Goal: Navigation & Orientation: Find specific page/section

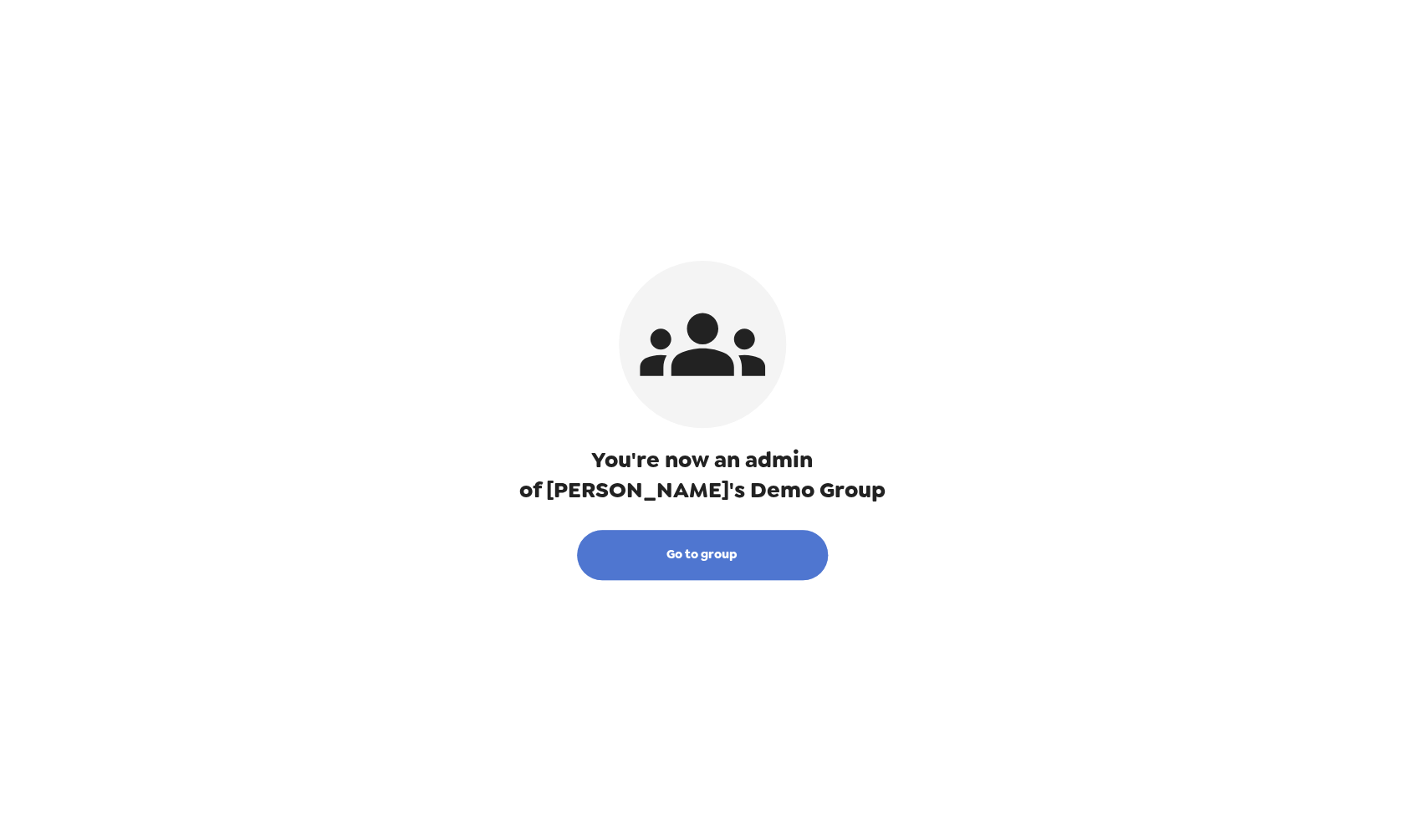
click at [720, 552] on button "Go to group" at bounding box center [702, 555] width 251 height 50
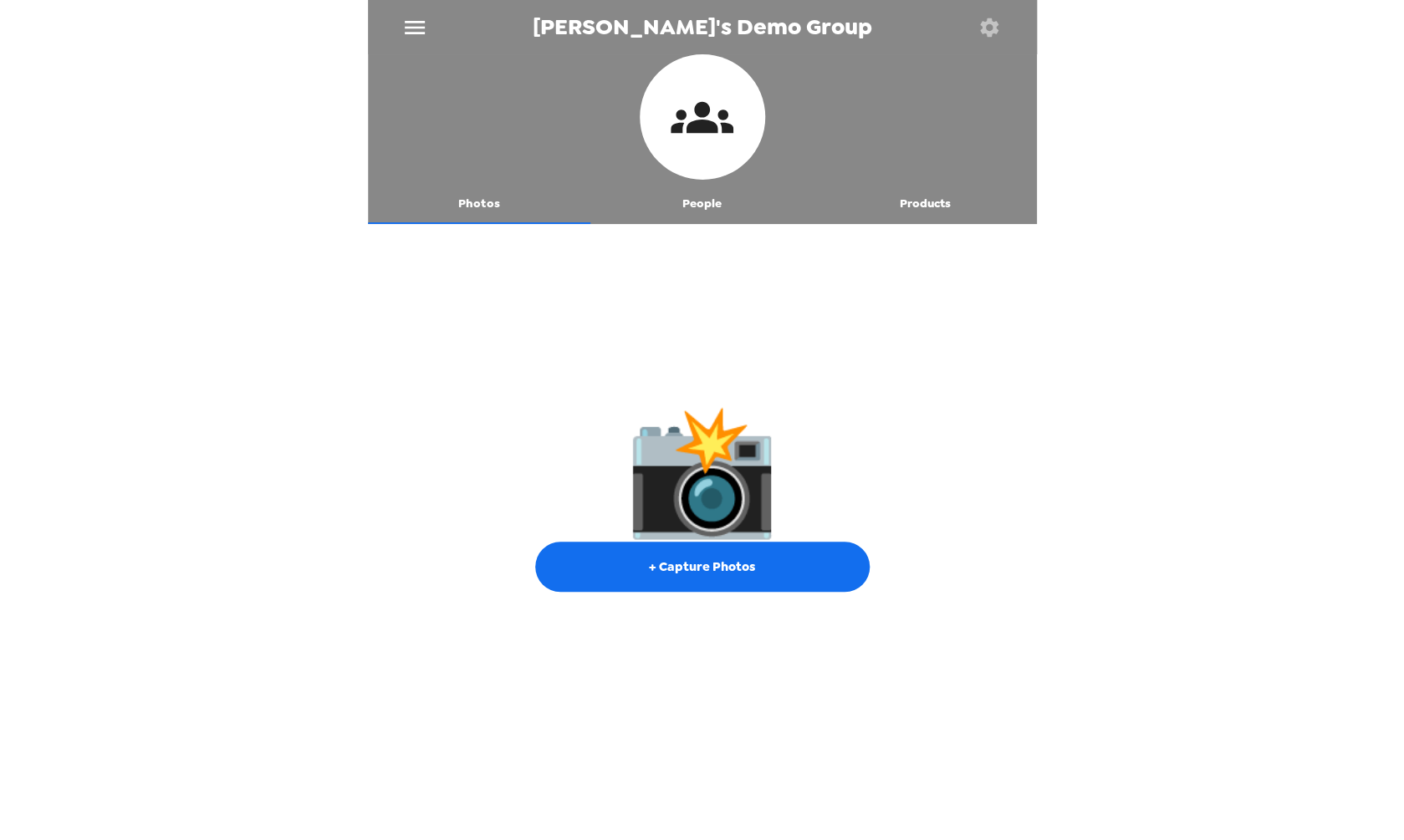
click at [420, 36] on icon "menu" at bounding box center [415, 27] width 27 height 27
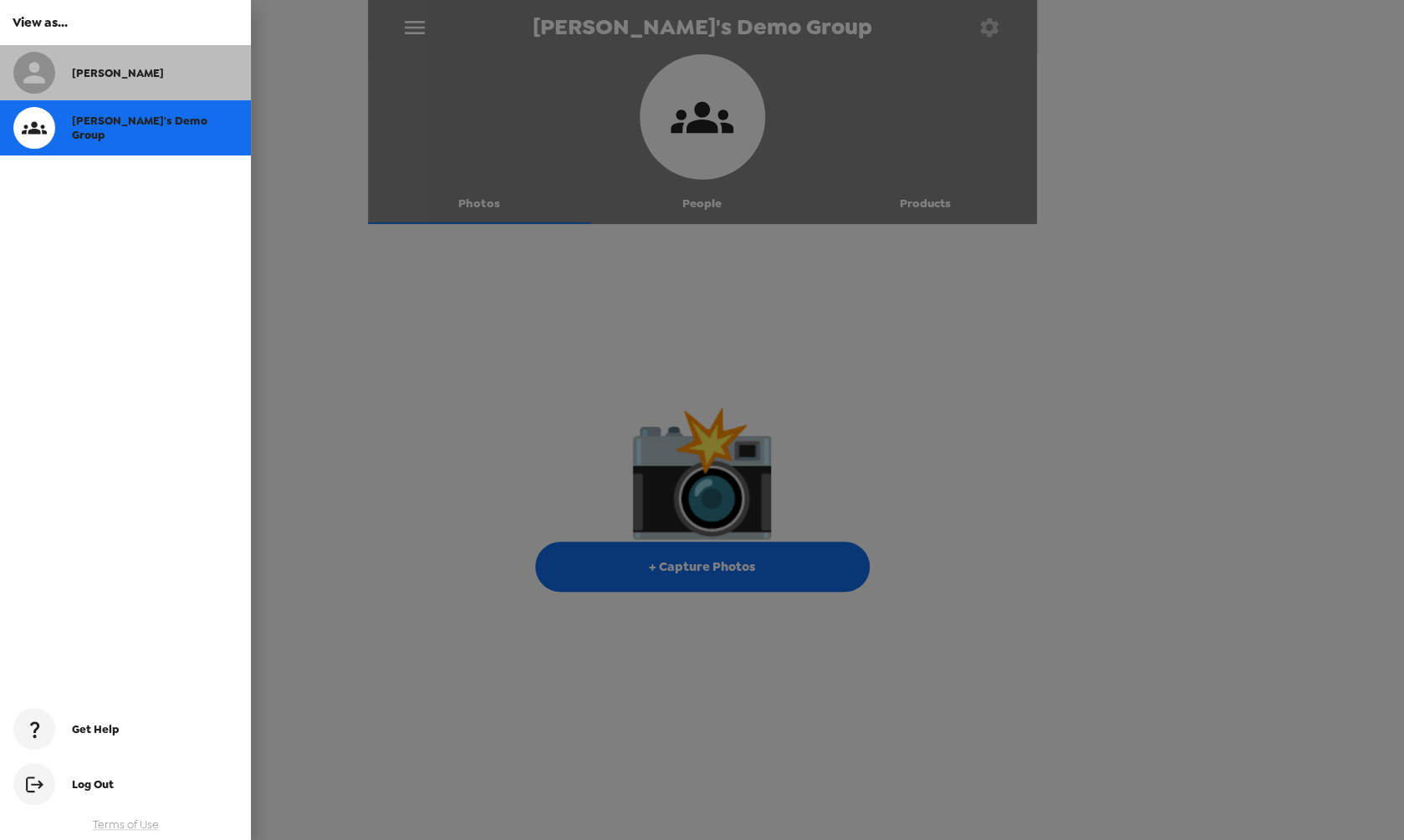
click at [197, 89] on div "[PERSON_NAME]" at bounding box center [126, 73] width 251 height 55
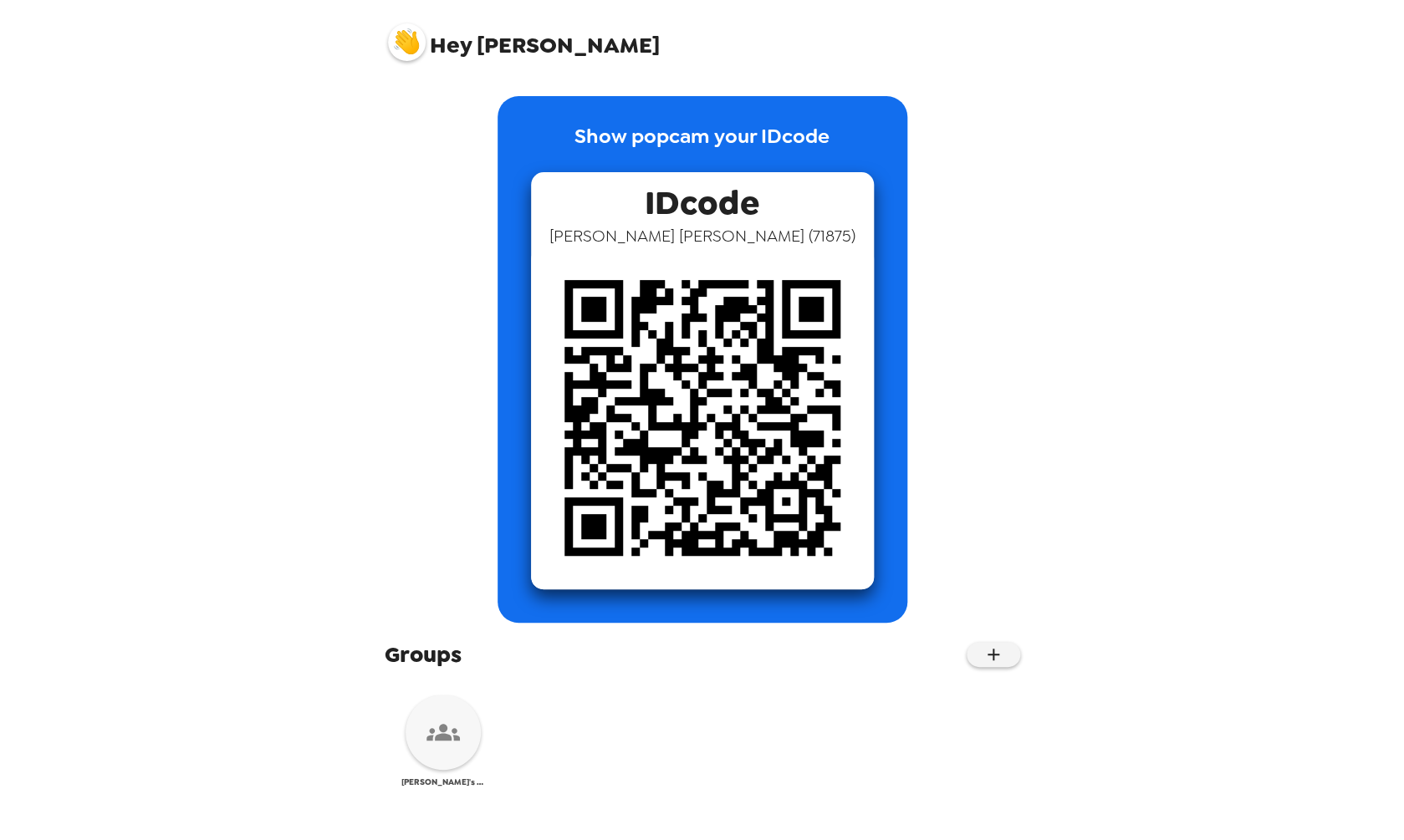
click at [478, 740] on div at bounding box center [442, 732] width 75 height 75
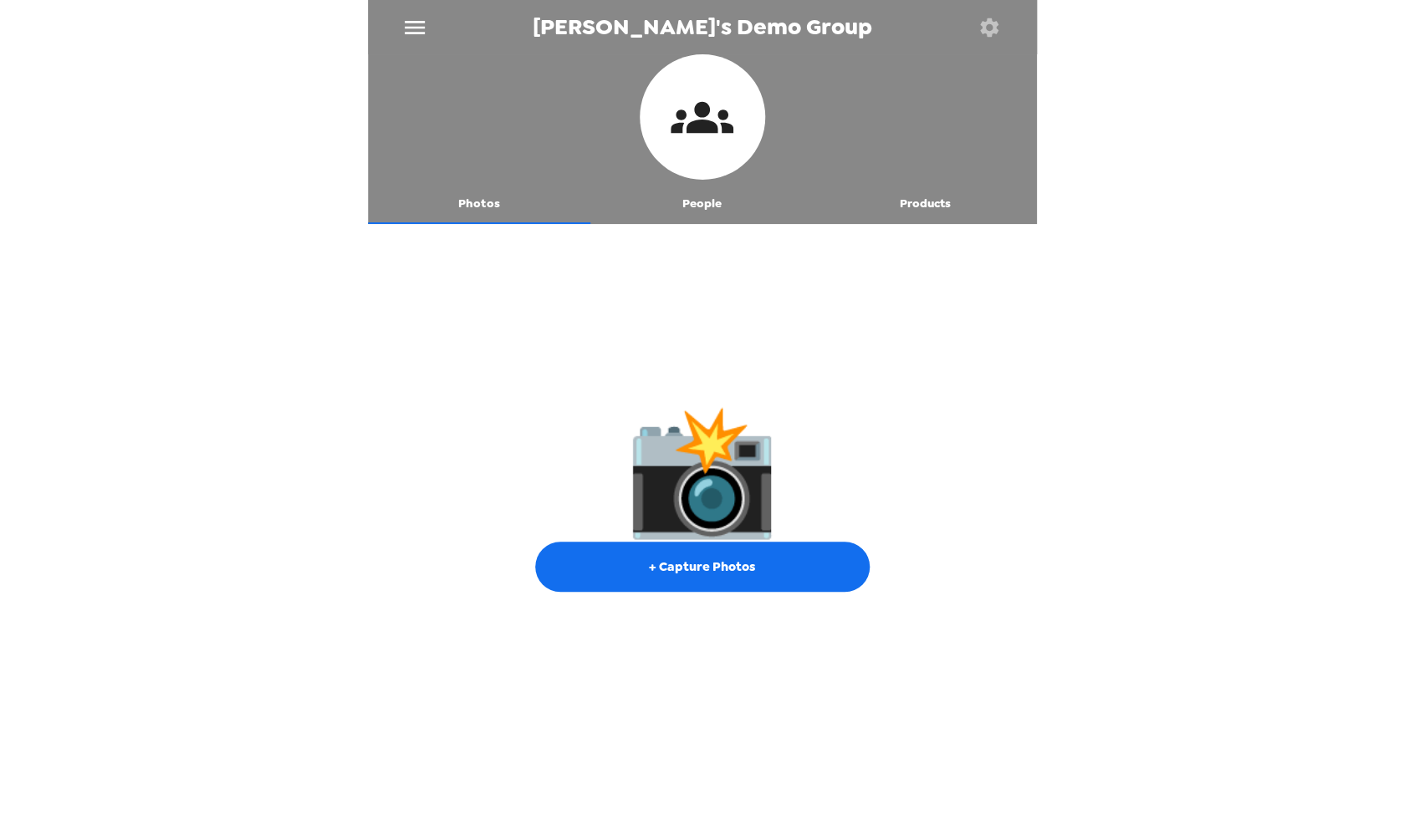
click at [406, 31] on icon "menu" at bounding box center [415, 27] width 27 height 27
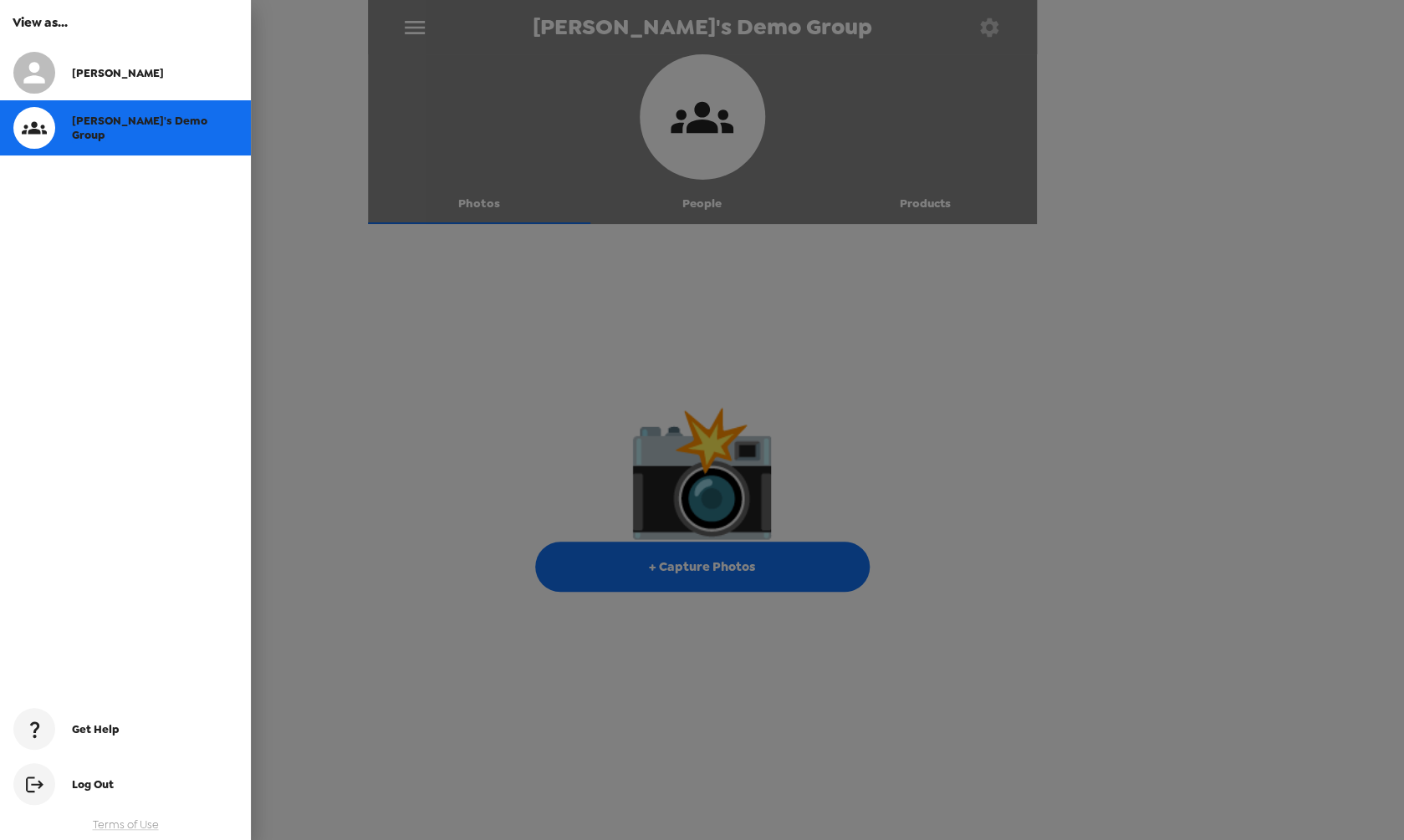
click at [145, 71] on div "[PERSON_NAME]" at bounding box center [154, 73] width 165 height 14
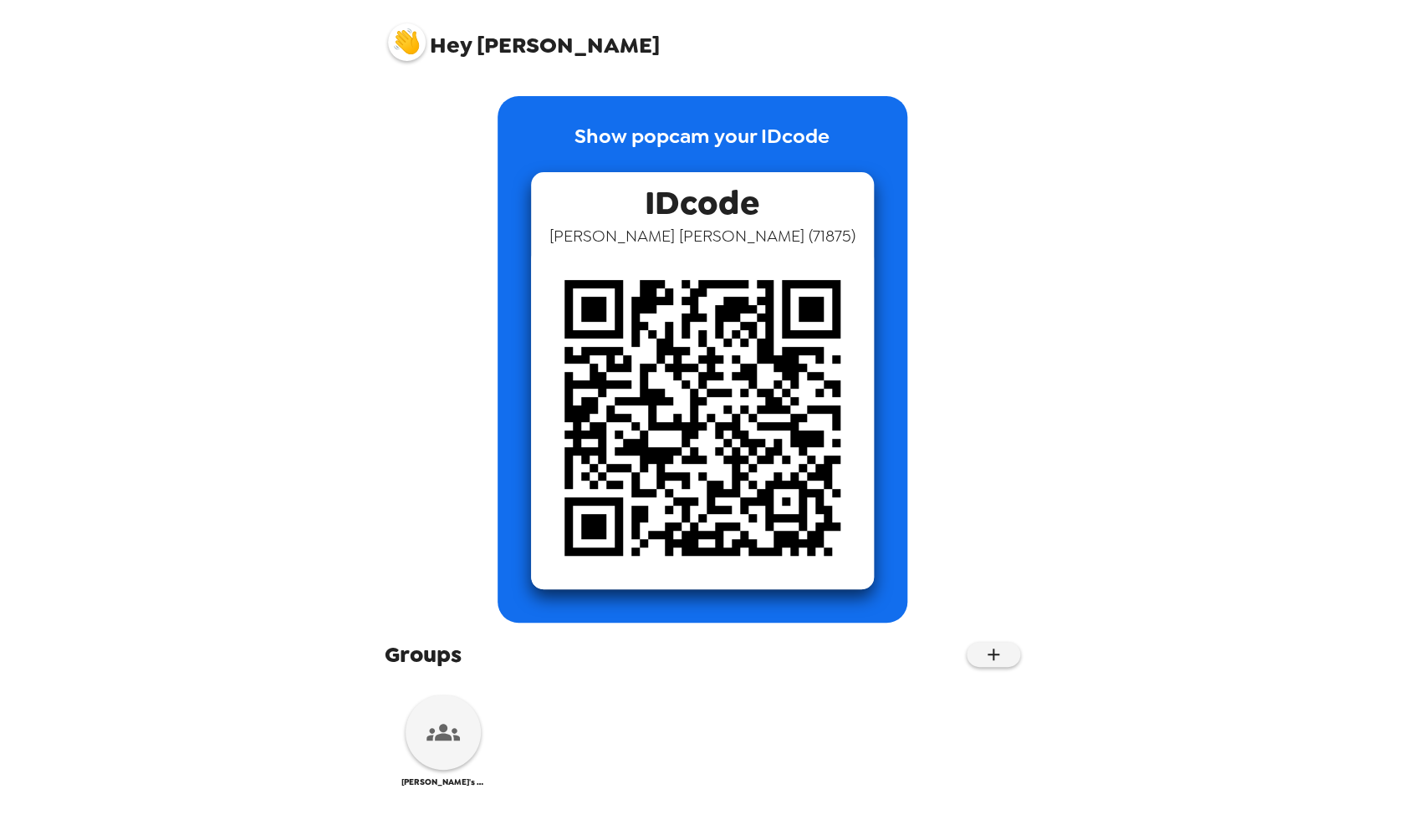
click at [1192, 380] on div "Hey [PERSON_NAME] Show popcam your IDcode IDcode [PERSON_NAME] ( 71875 ) Groups…" at bounding box center [702, 420] width 1404 height 840
